Goal: Find specific page/section

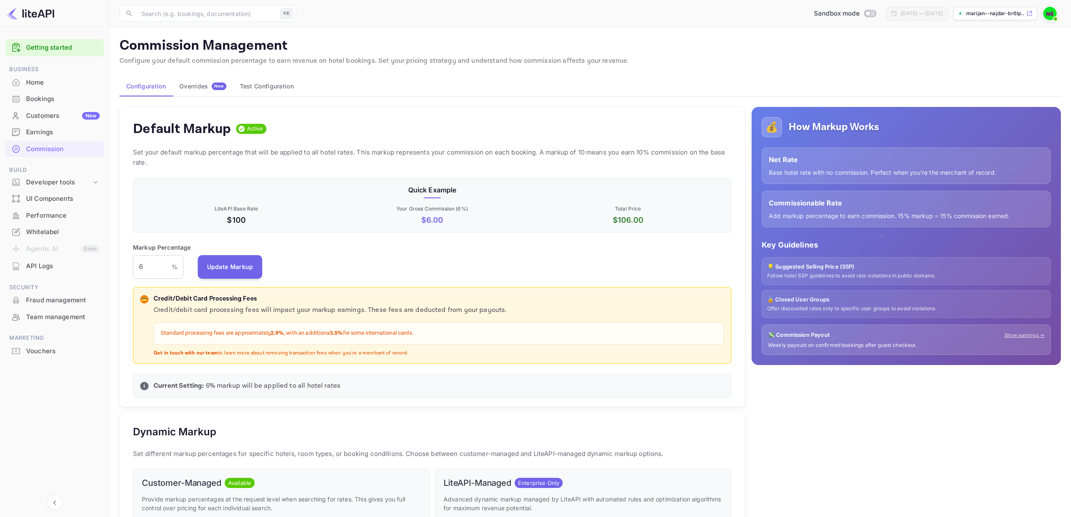
scroll to position [143, 592]
click at [42, 84] on div "Home" at bounding box center [63, 83] width 74 height 10
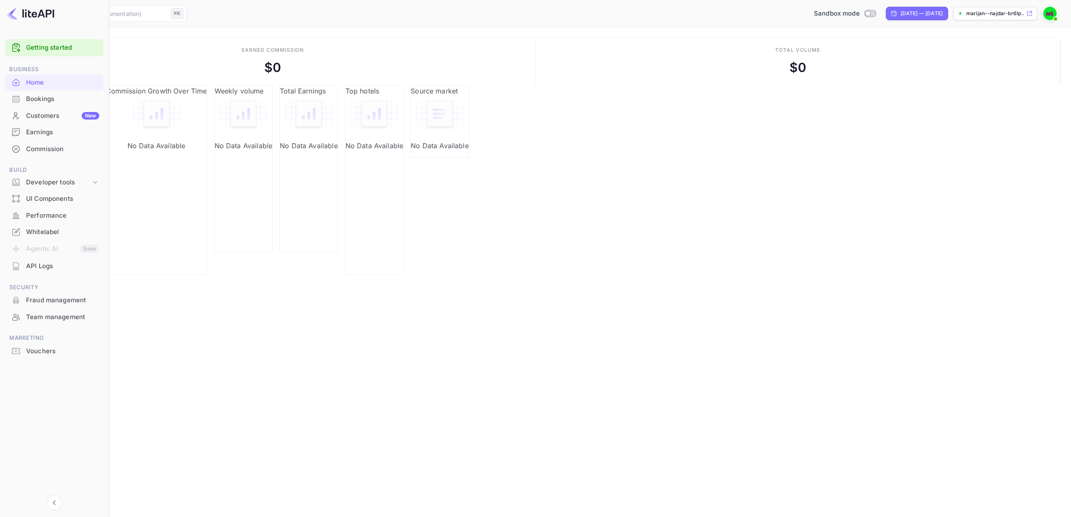
click at [53, 101] on div "Bookings" at bounding box center [62, 99] width 73 height 10
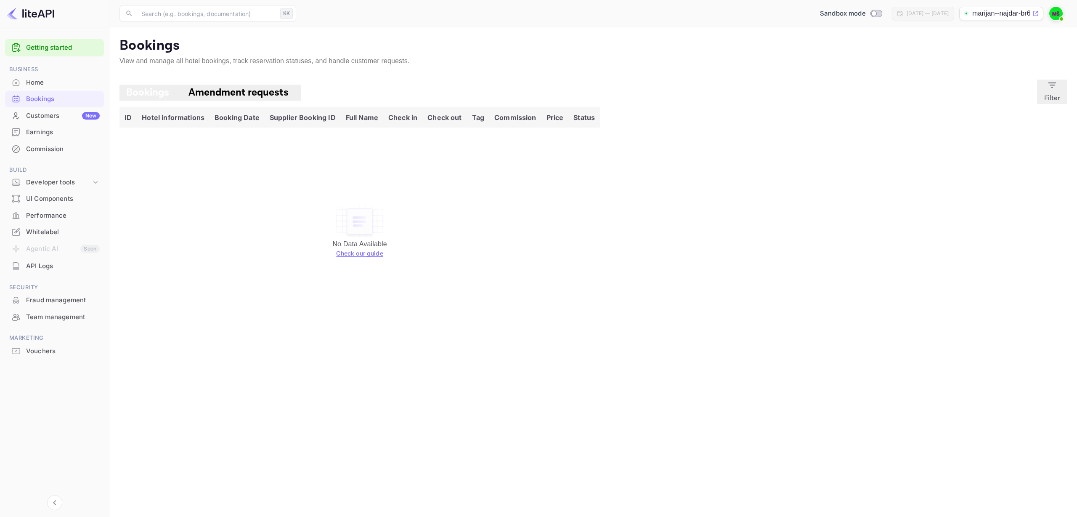
click at [50, 84] on div "Home" at bounding box center [63, 83] width 74 height 10
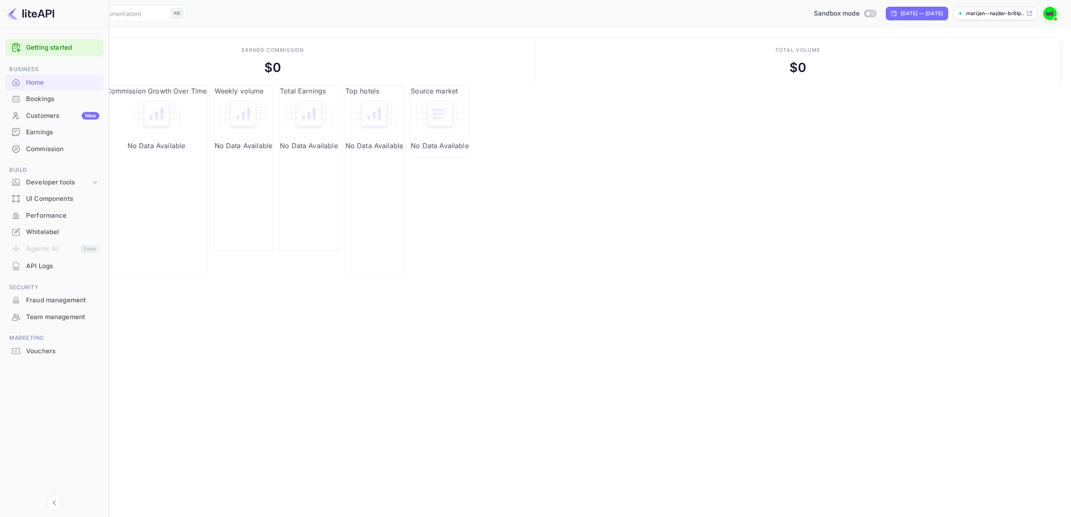
click at [40, 148] on div "Commission" at bounding box center [62, 149] width 73 height 10
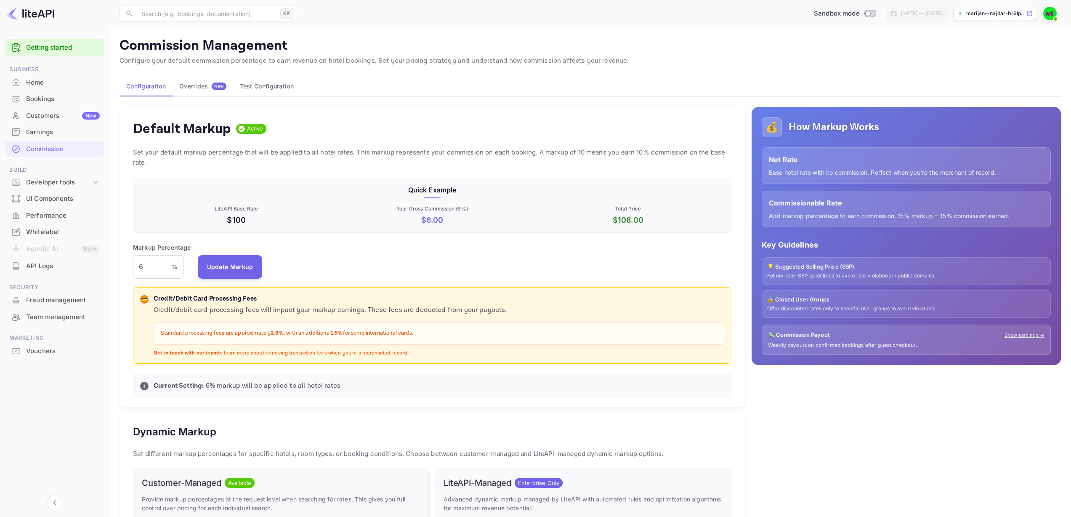
scroll to position [143, 592]
